Goal: Task Accomplishment & Management: Use online tool/utility

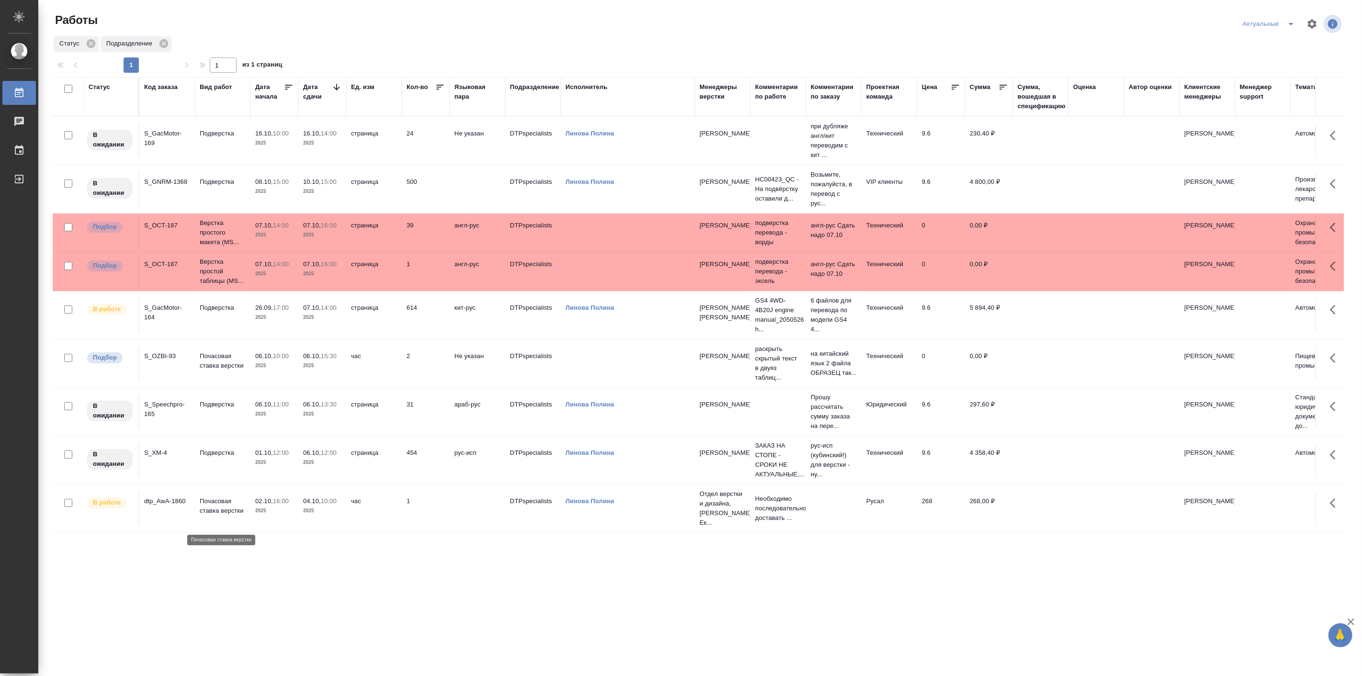
click at [232, 516] on p "Почасовая ставка верстки" at bounding box center [223, 506] width 46 height 19
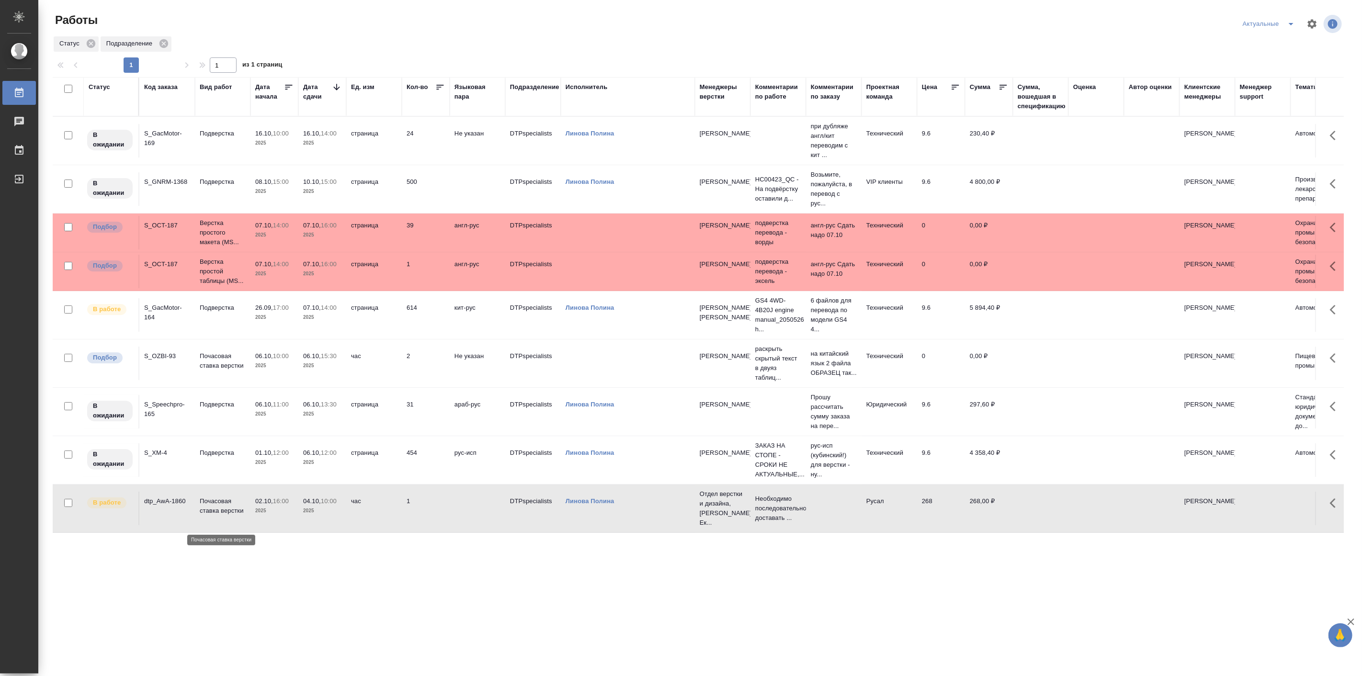
click at [232, 516] on p "Почасовая ставка верстки" at bounding box center [223, 506] width 46 height 19
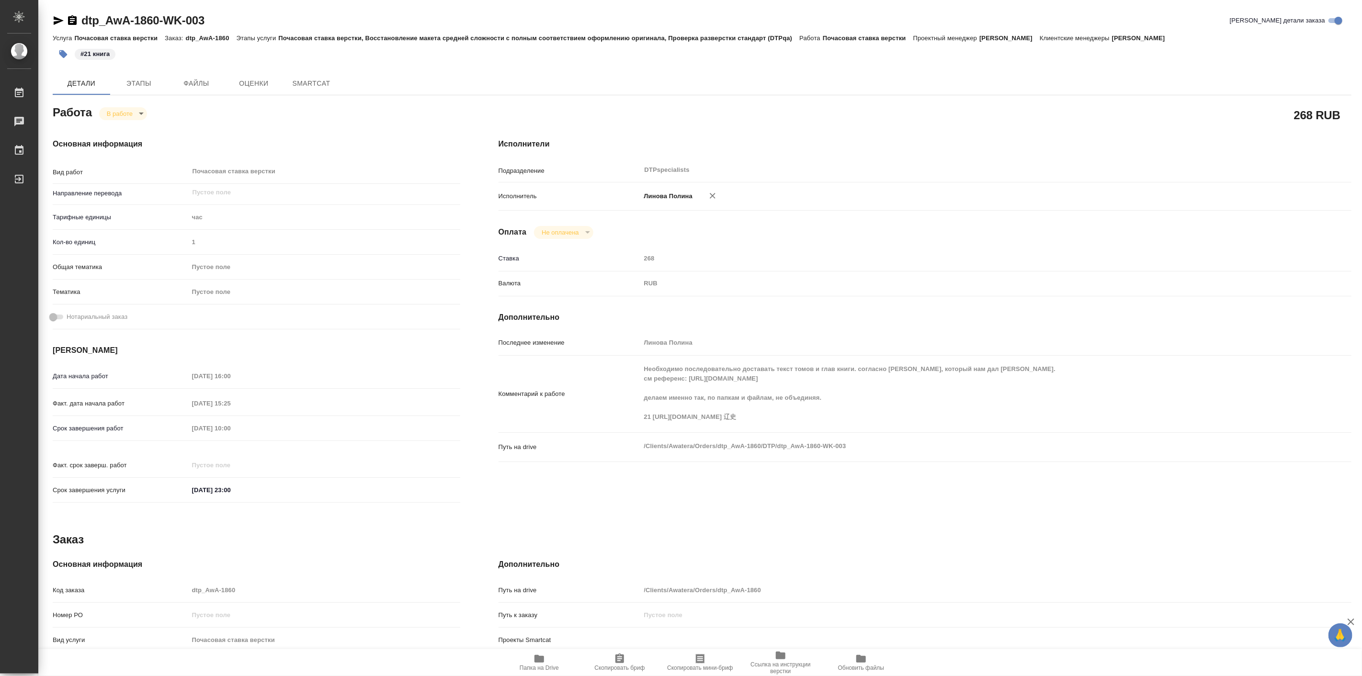
type textarea "x"
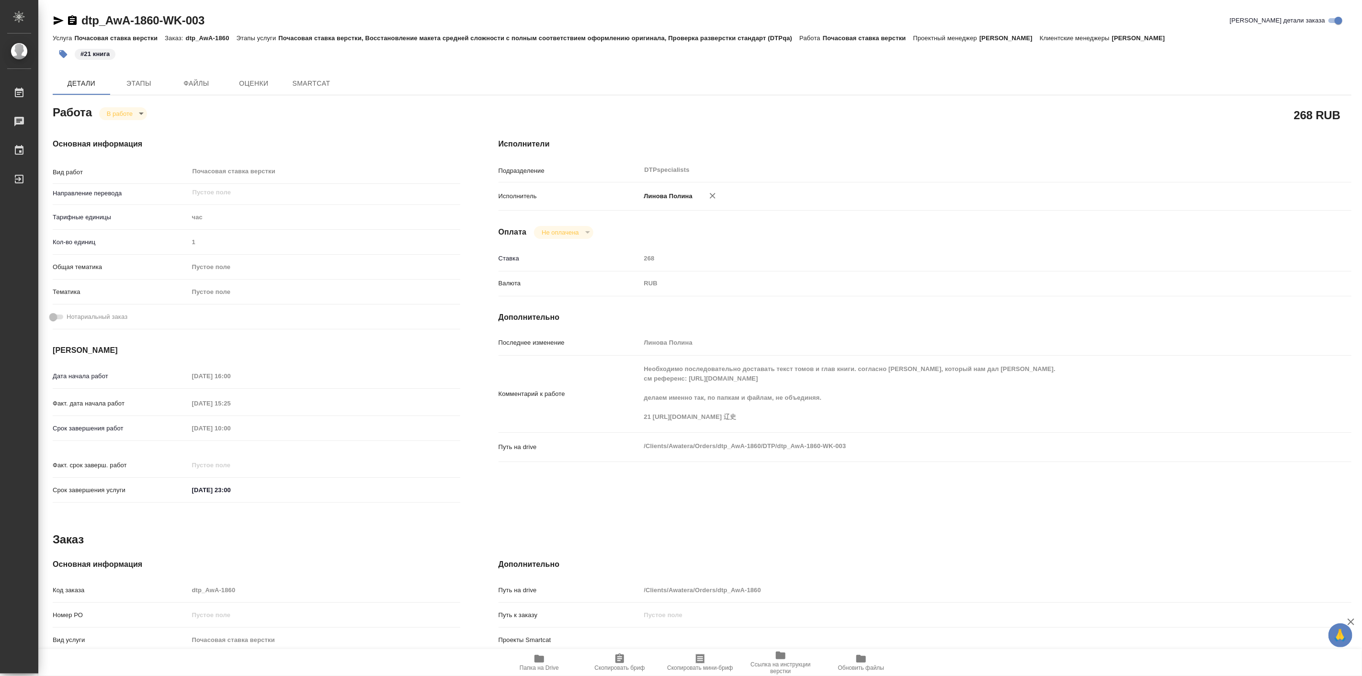
type textarea "x"
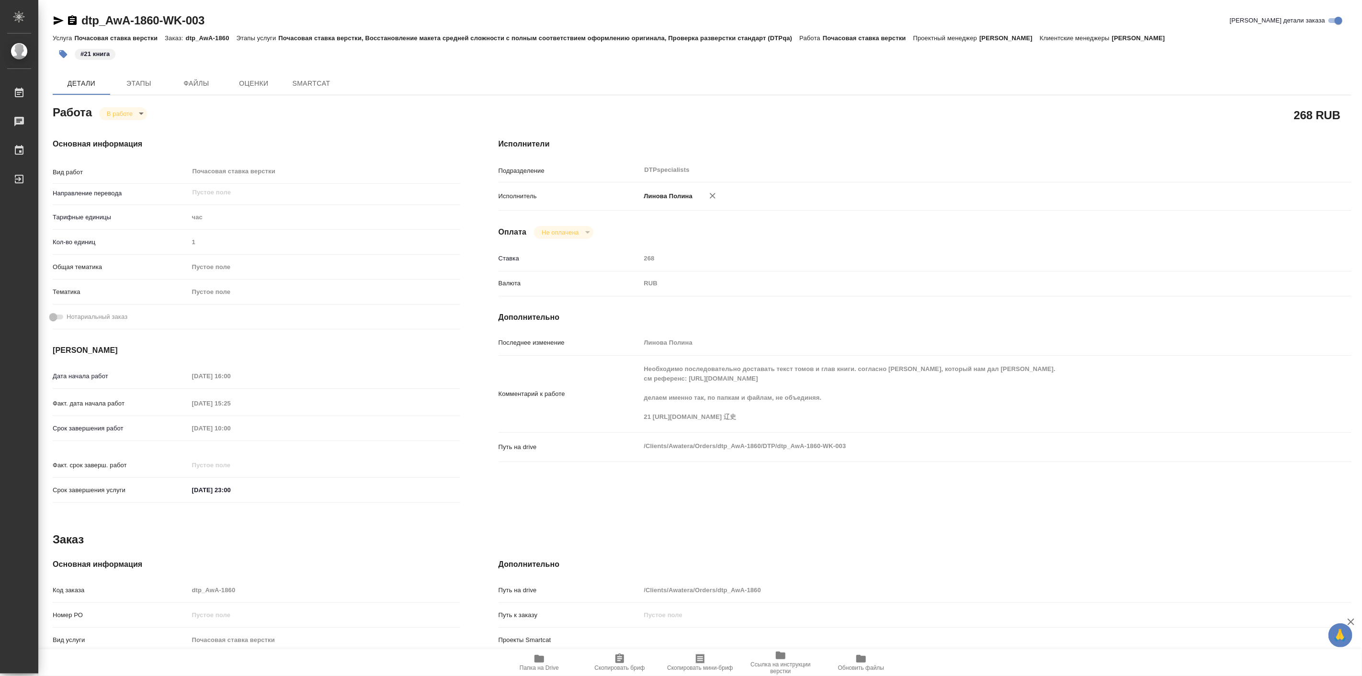
type textarea "x"
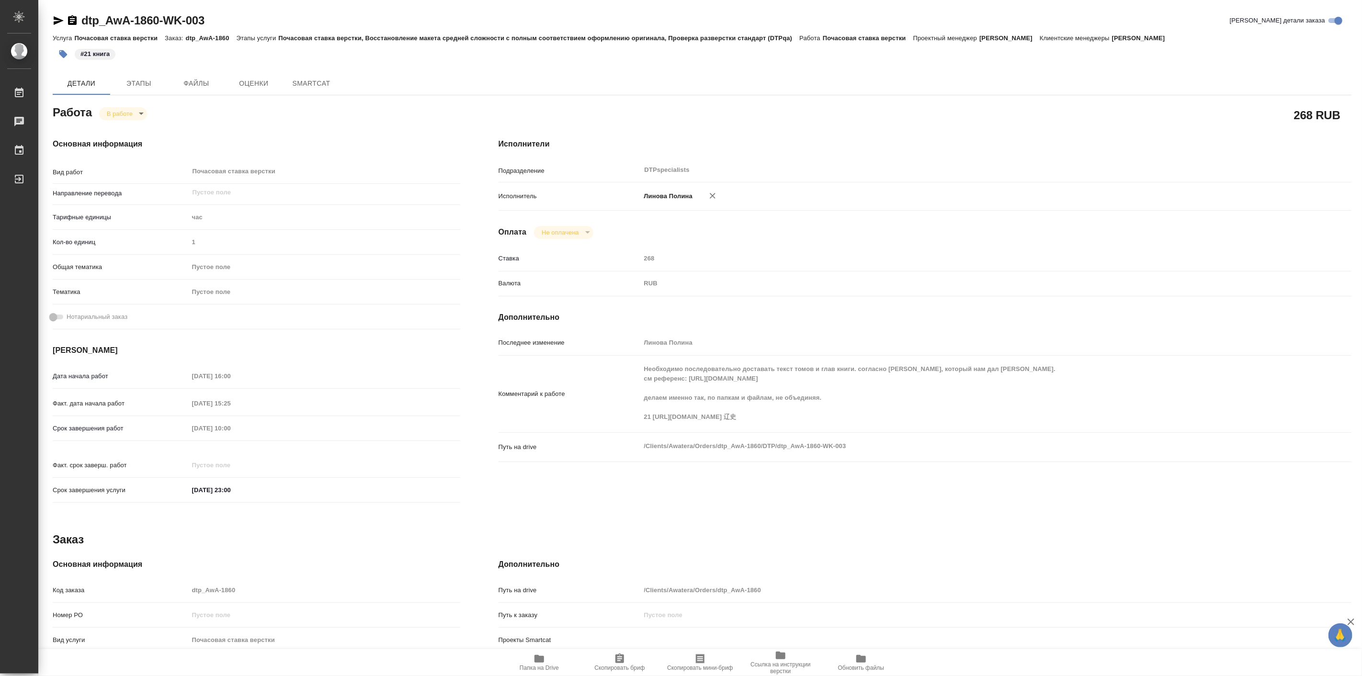
type textarea "x"
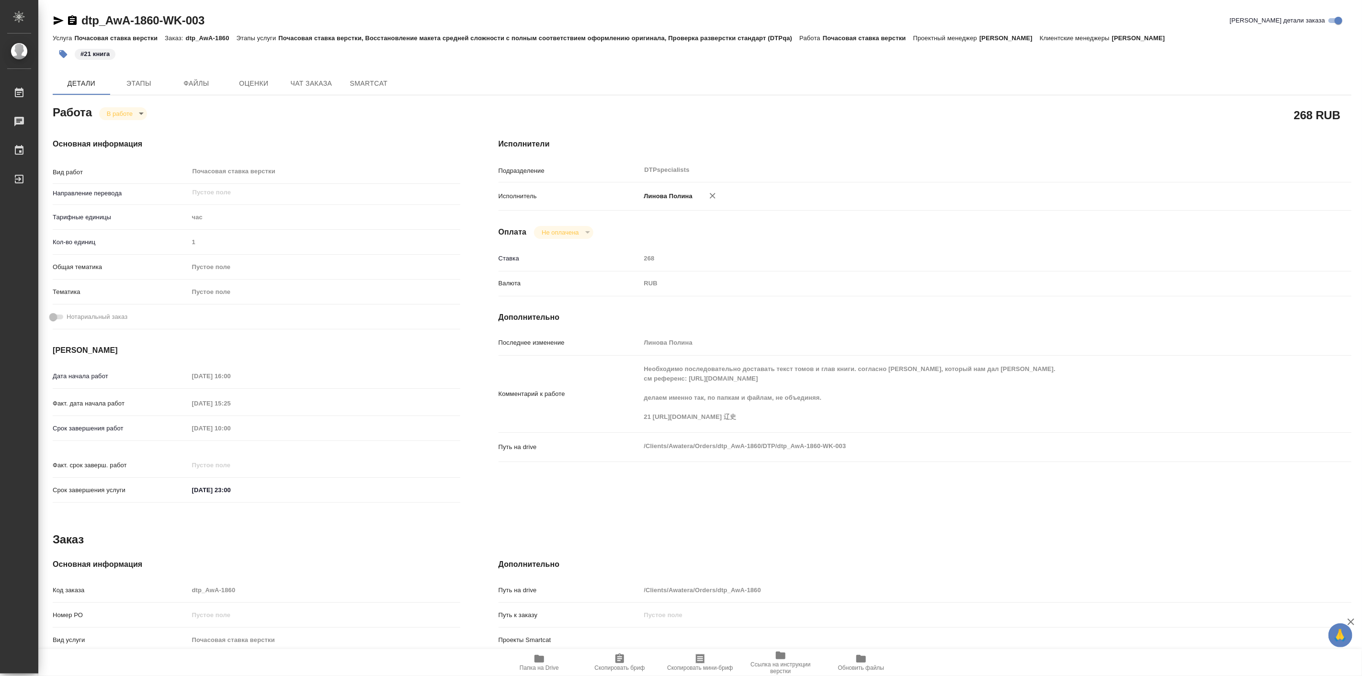
type textarea "x"
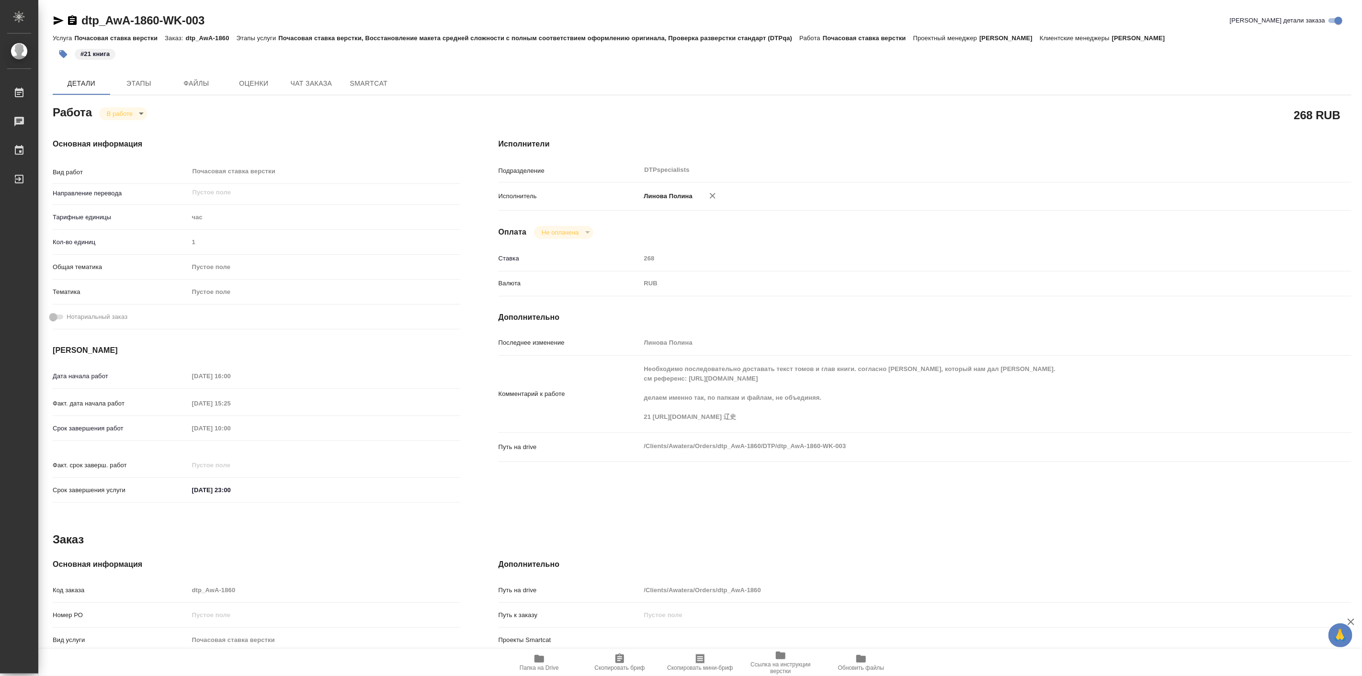
type textarea "x"
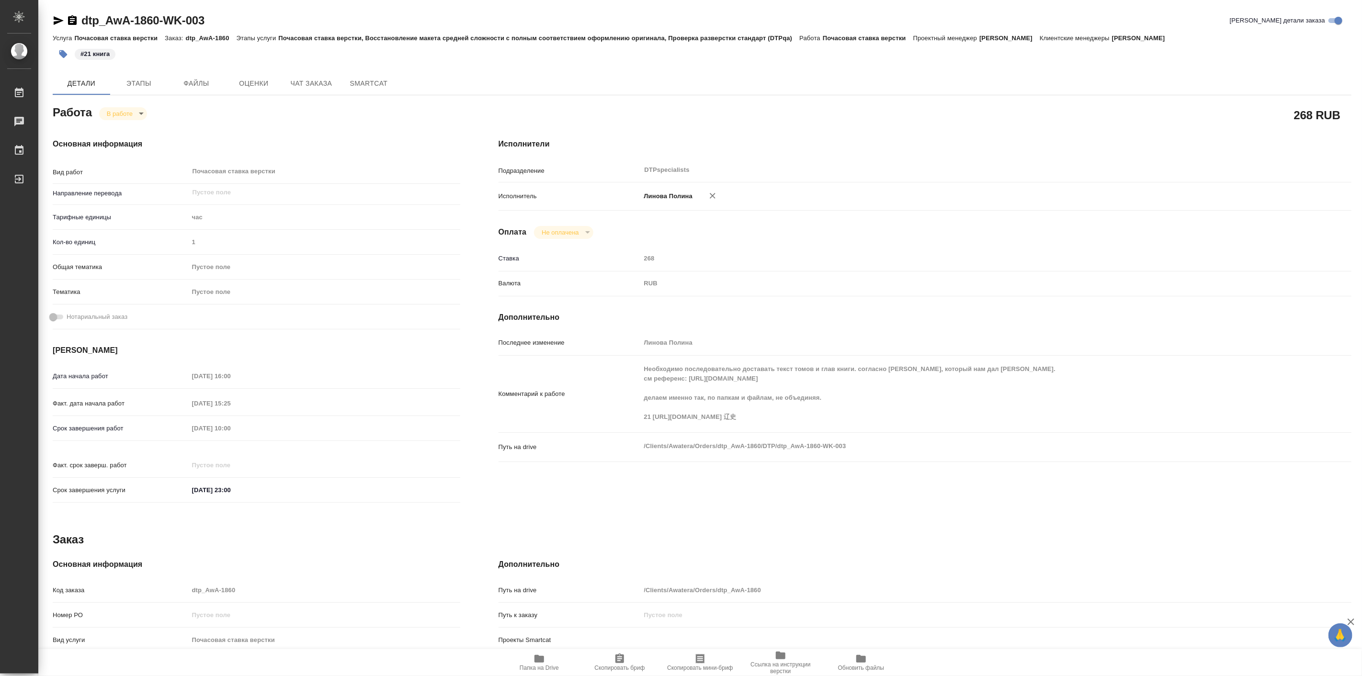
type textarea "x"
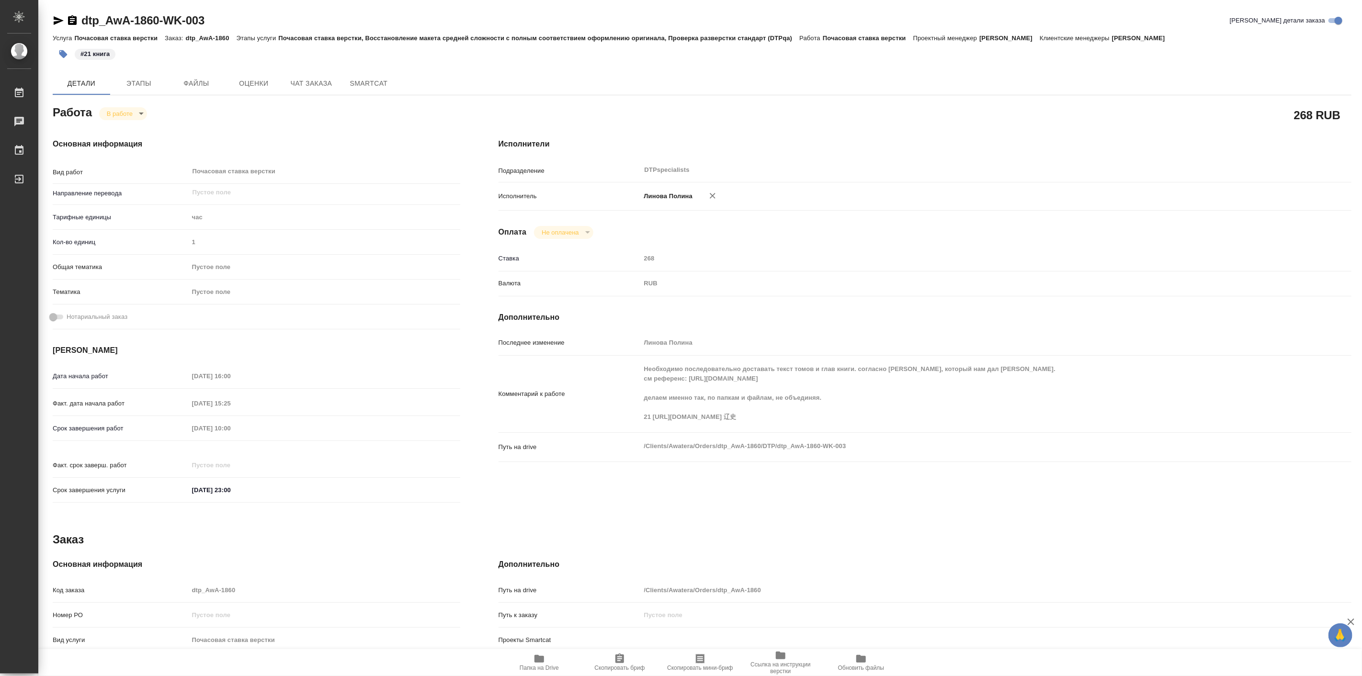
click at [1065, 113] on div "268 RUB" at bounding box center [925, 115] width 853 height 24
